Goal: Information Seeking & Learning: Learn about a topic

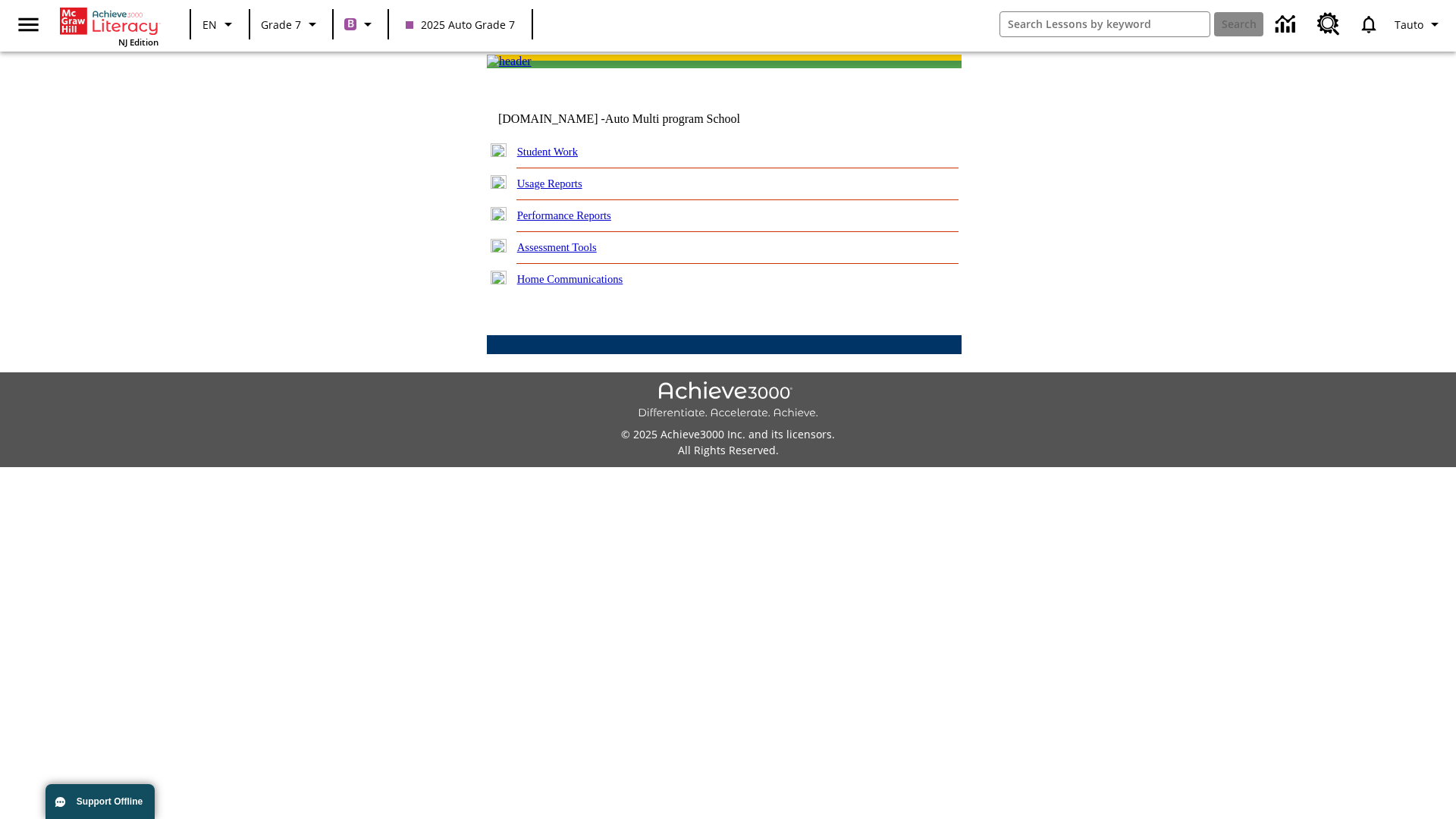
click at [580, 221] on link "Performance Reports" at bounding box center [564, 215] width 94 height 12
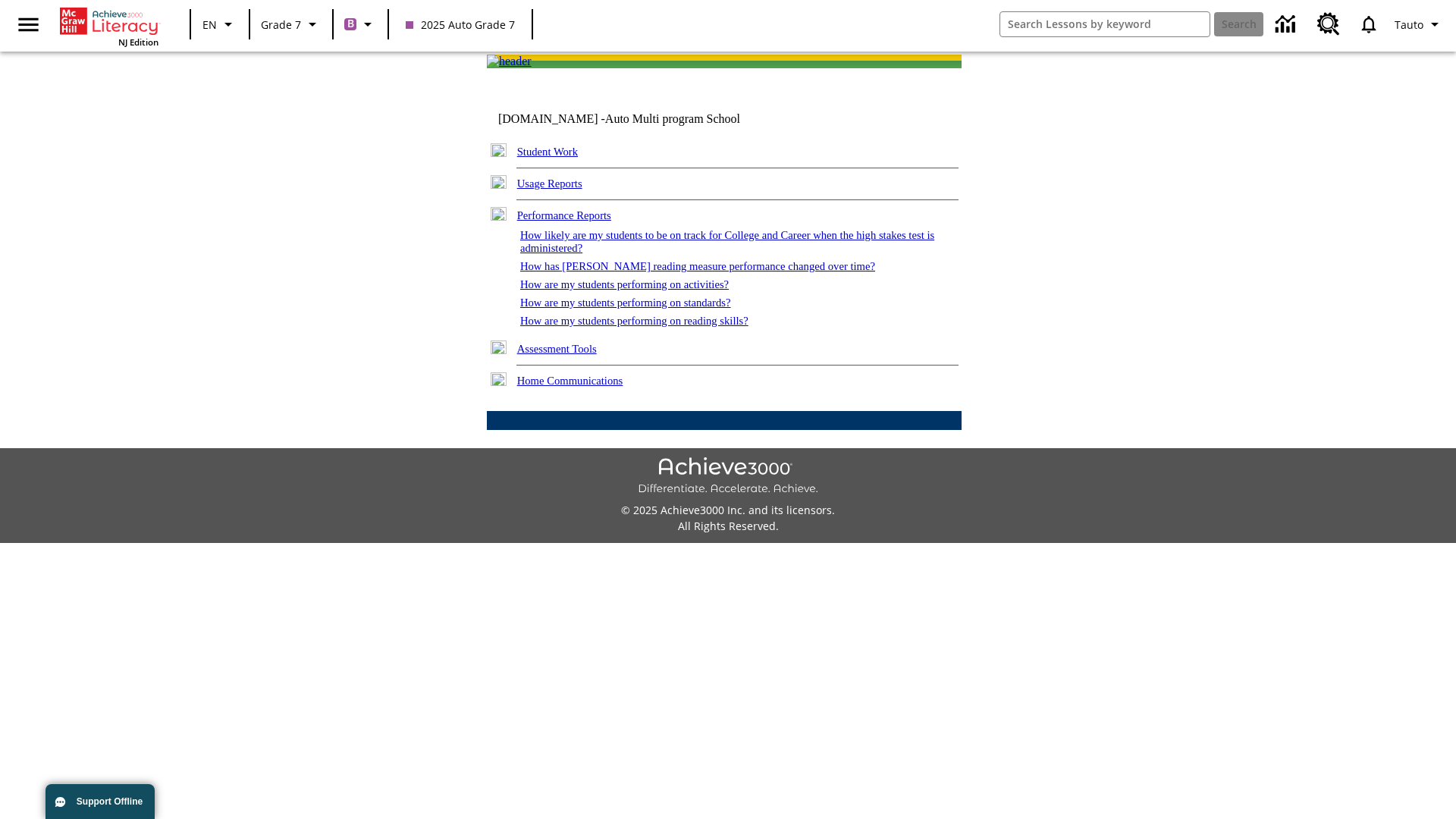
click at [689, 272] on link "How has Lexile reading measure performance changed over time?" at bounding box center [698, 266] width 355 height 12
